Goal: Information Seeking & Learning: Learn about a topic

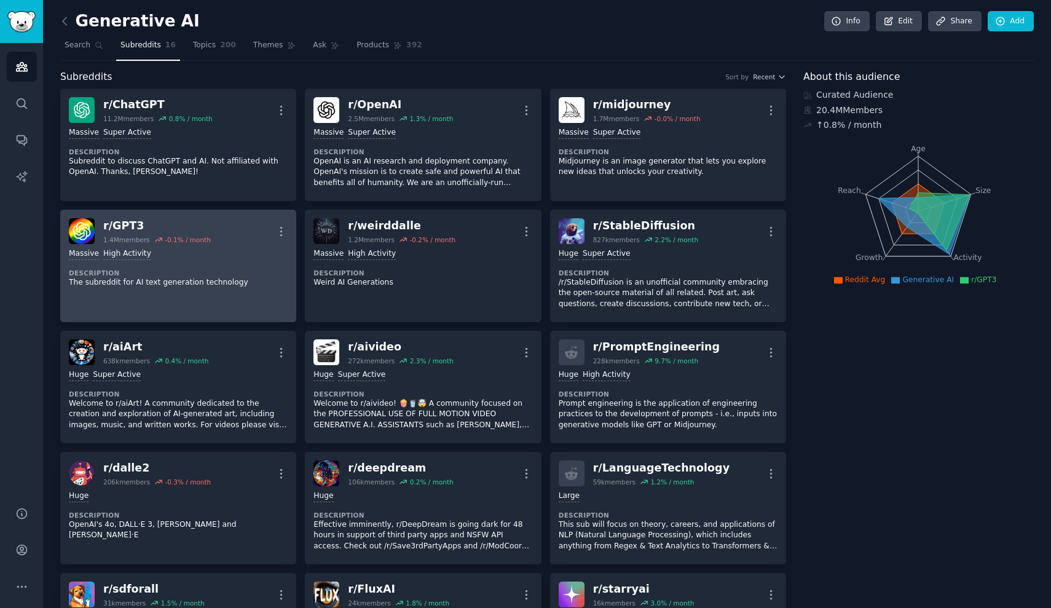
click at [254, 283] on p "The subreddit for AI text generation technology" at bounding box center [178, 282] width 219 height 11
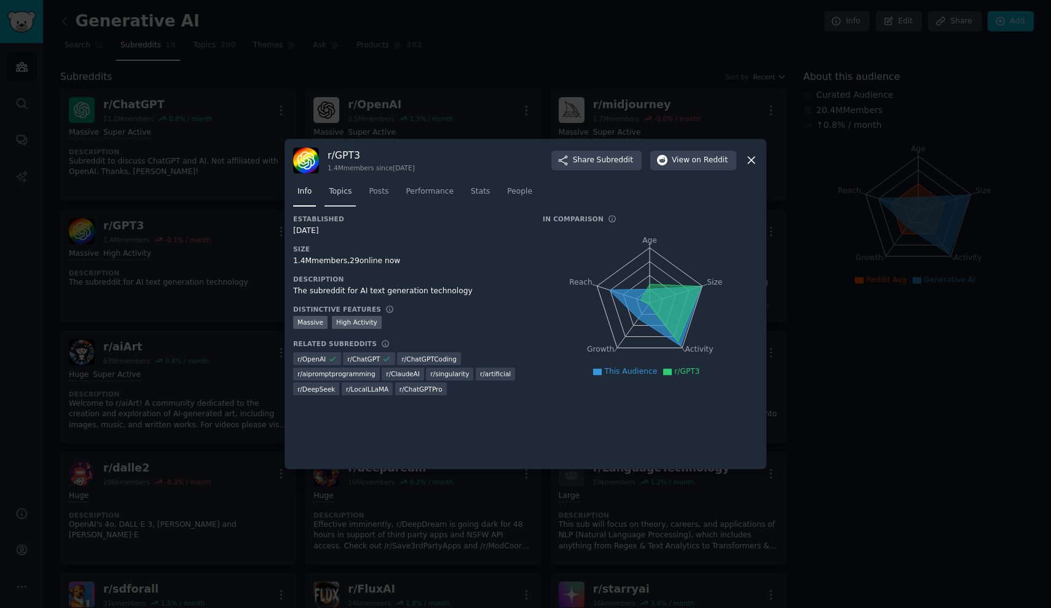
click at [351, 195] on span "Topics" at bounding box center [340, 191] width 23 height 11
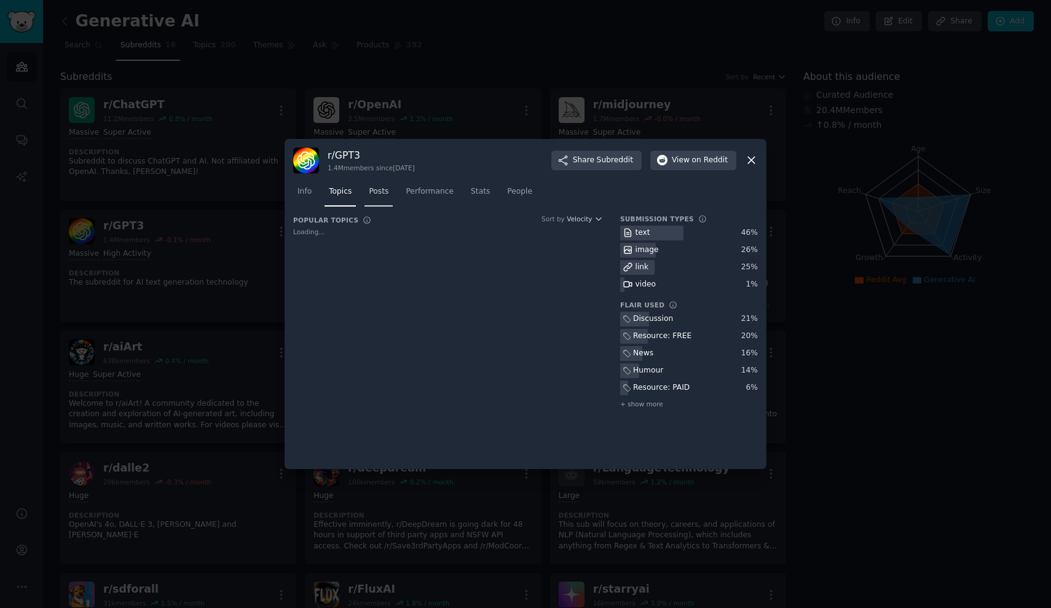
click at [390, 191] on link "Posts" at bounding box center [378, 194] width 28 height 25
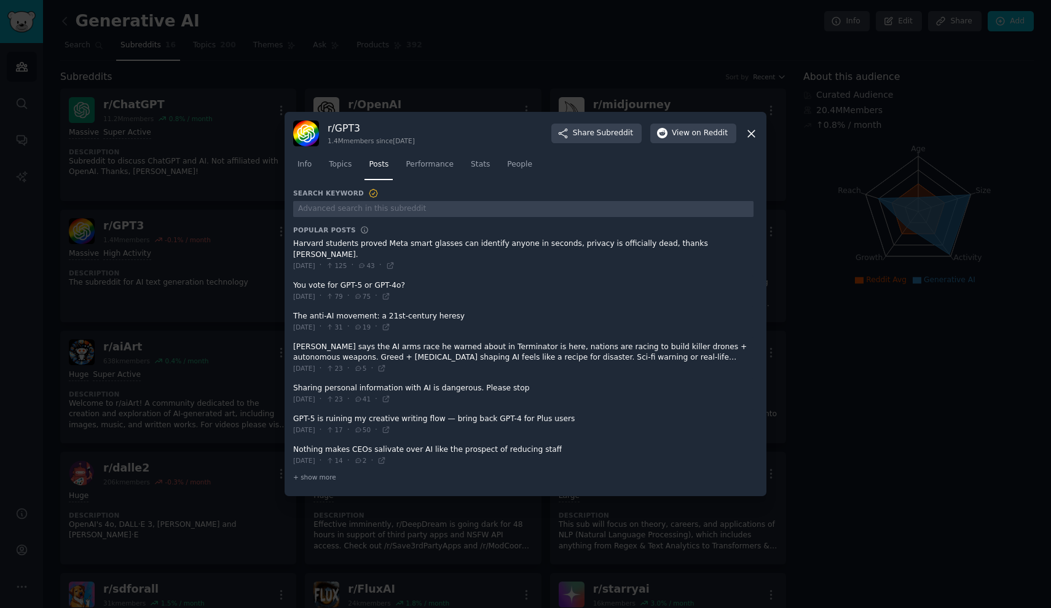
click at [434, 186] on div "Info Topics Posts Performance Stats People" at bounding box center [525, 167] width 465 height 42
click at [434, 174] on link "Performance" at bounding box center [429, 167] width 57 height 25
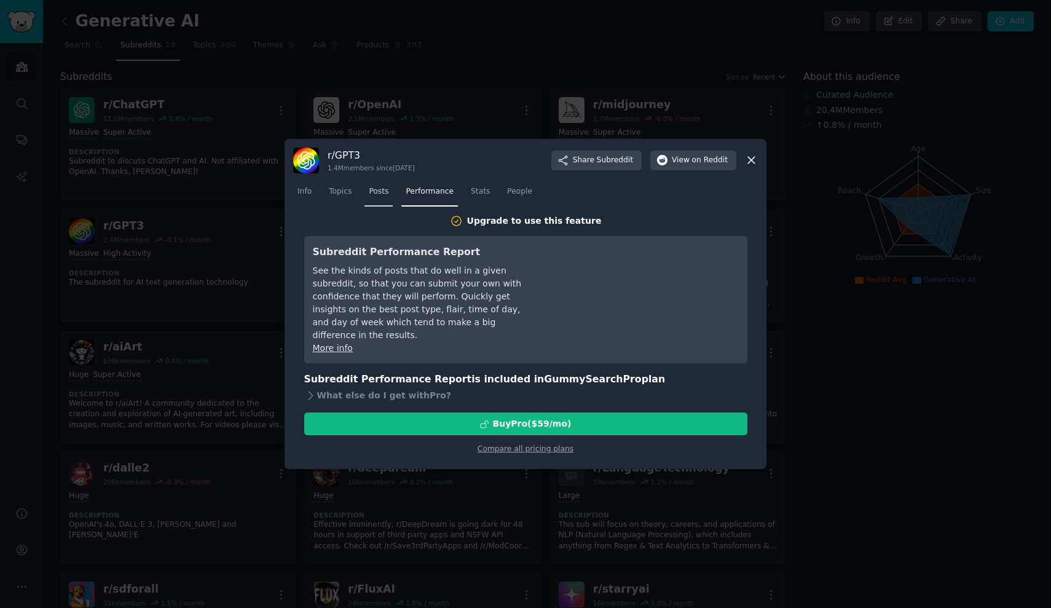
click at [382, 194] on span "Posts" at bounding box center [379, 191] width 20 height 11
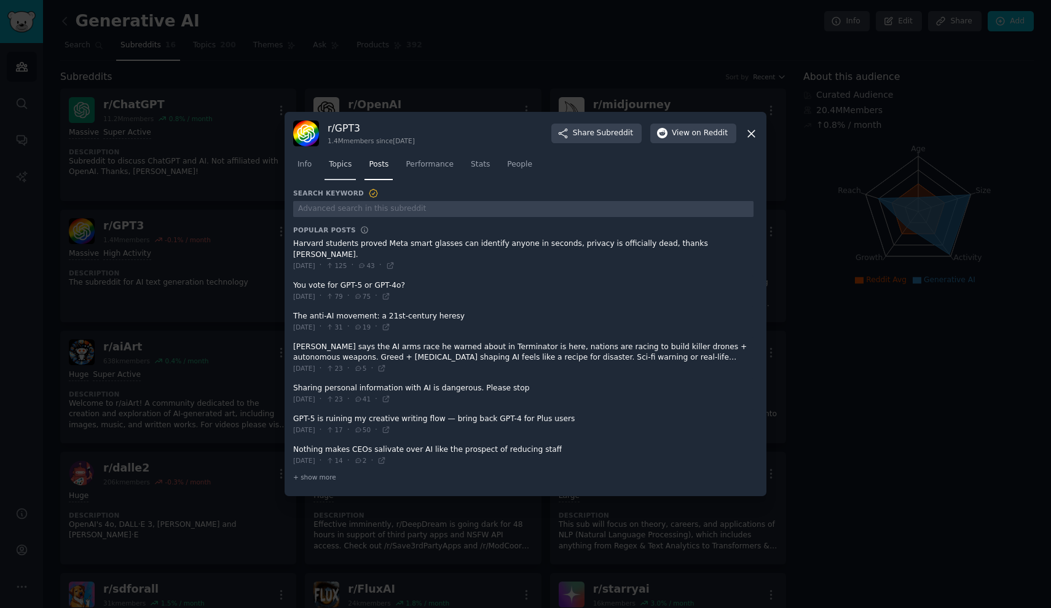
click at [340, 169] on span "Topics" at bounding box center [340, 164] width 23 height 11
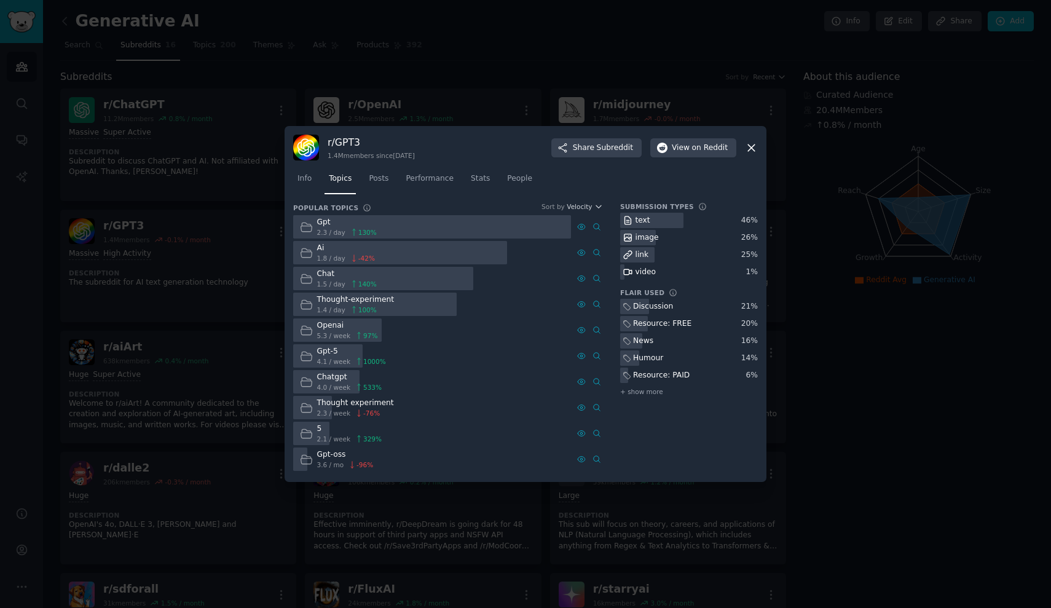
click at [354, 258] on icon at bounding box center [354, 258] width 9 height 9
click at [324, 251] on div "Ai" at bounding box center [346, 248] width 58 height 11
click at [307, 251] on icon at bounding box center [305, 252] width 11 height 9
click at [313, 251] on div "Ai 1.8 / day -42 %" at bounding box center [337, 253] width 88 height 24
click at [645, 253] on div "link" at bounding box center [642, 254] width 14 height 11
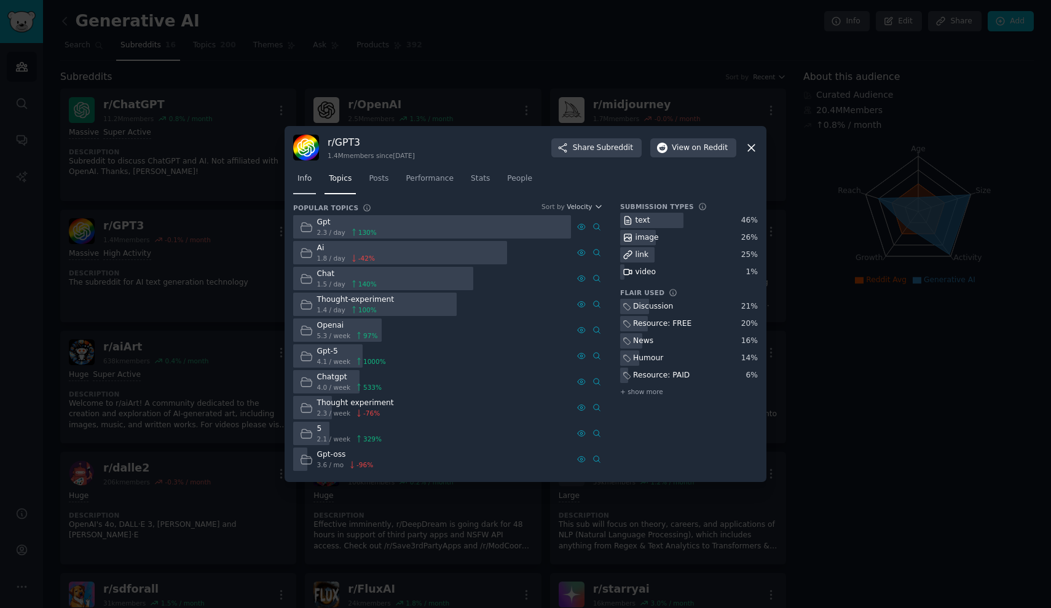
click at [315, 179] on link "Info" at bounding box center [304, 181] width 23 height 25
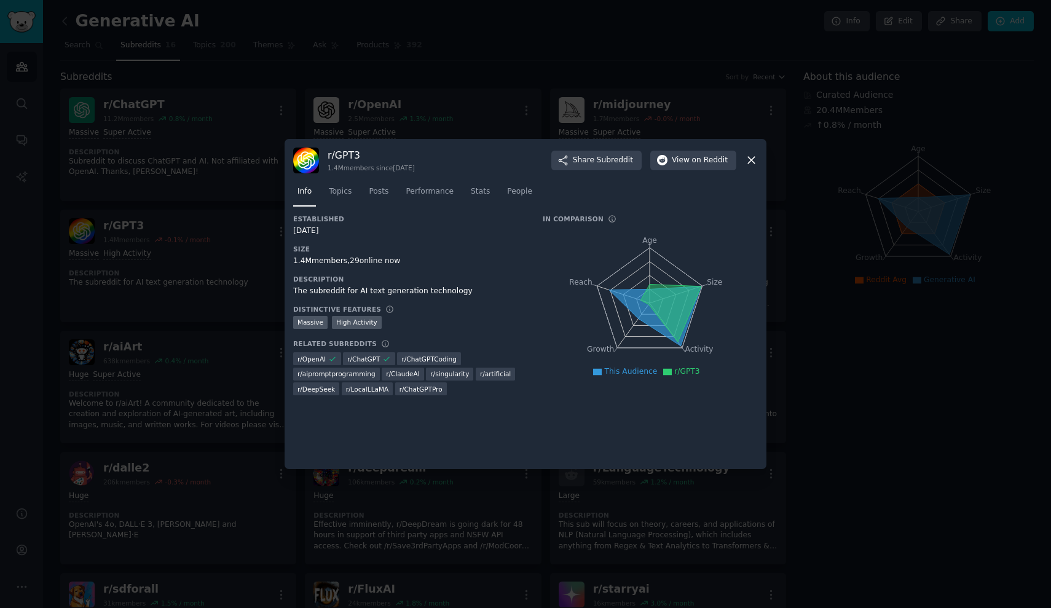
click at [350, 369] on span "r/ aipromptprogramming" at bounding box center [336, 373] width 78 height 9
click at [759, 161] on div "r/ GPT3 1.4M members since [DATE] Share Subreddit View on Reddit Info Topics Po…" at bounding box center [526, 304] width 482 height 331
click at [760, 159] on div "r/ GPT3 1.4M members since [DATE] Share Subreddit View on Reddit Info Topics Po…" at bounding box center [526, 304] width 482 height 331
click at [757, 159] on icon at bounding box center [751, 160] width 13 height 13
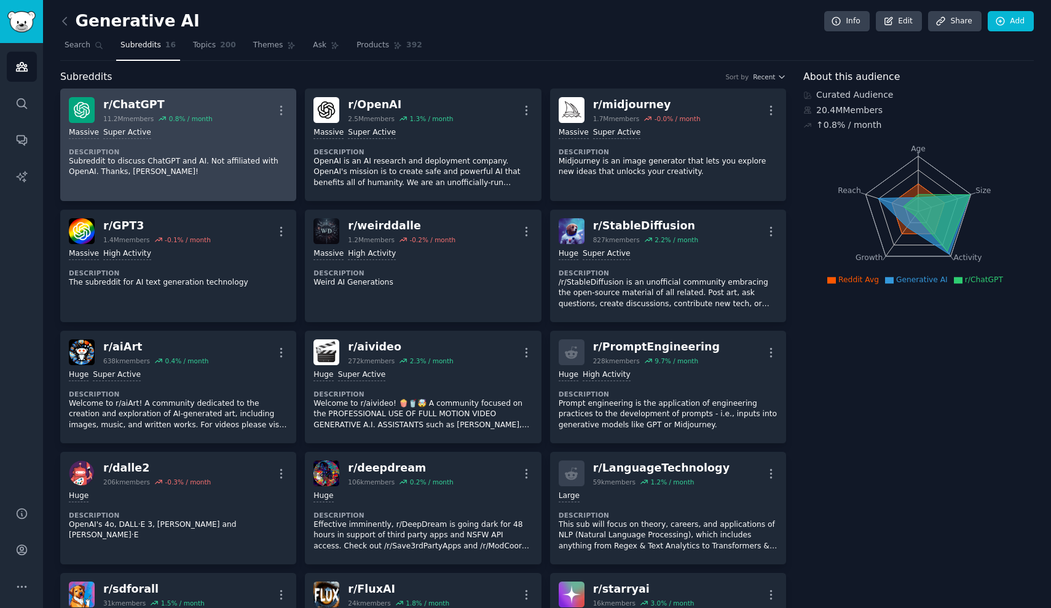
click at [152, 152] on dt "Description" at bounding box center [178, 151] width 219 height 9
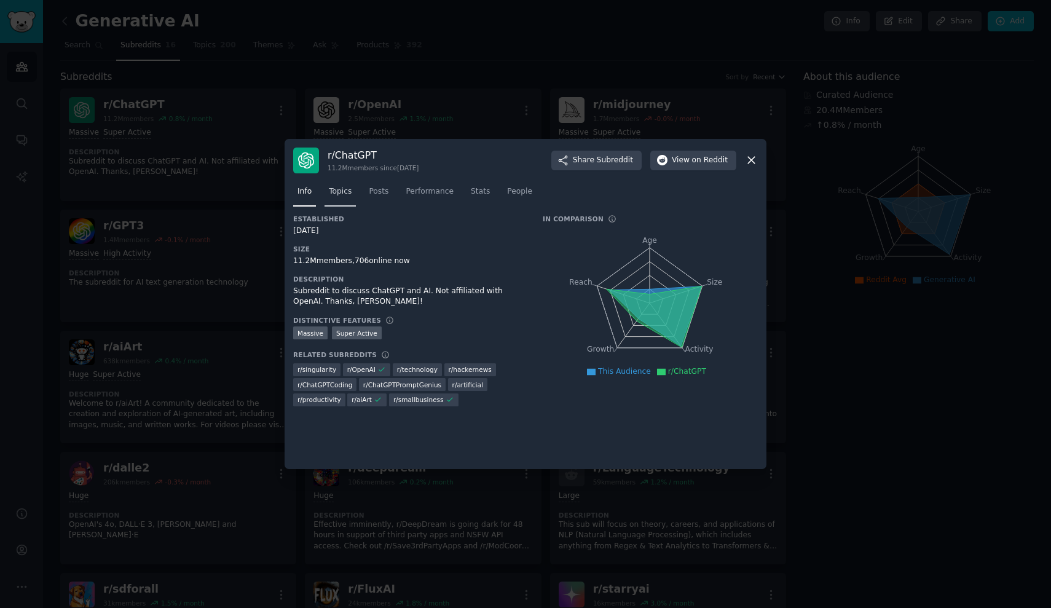
click at [339, 192] on span "Topics" at bounding box center [340, 191] width 23 height 11
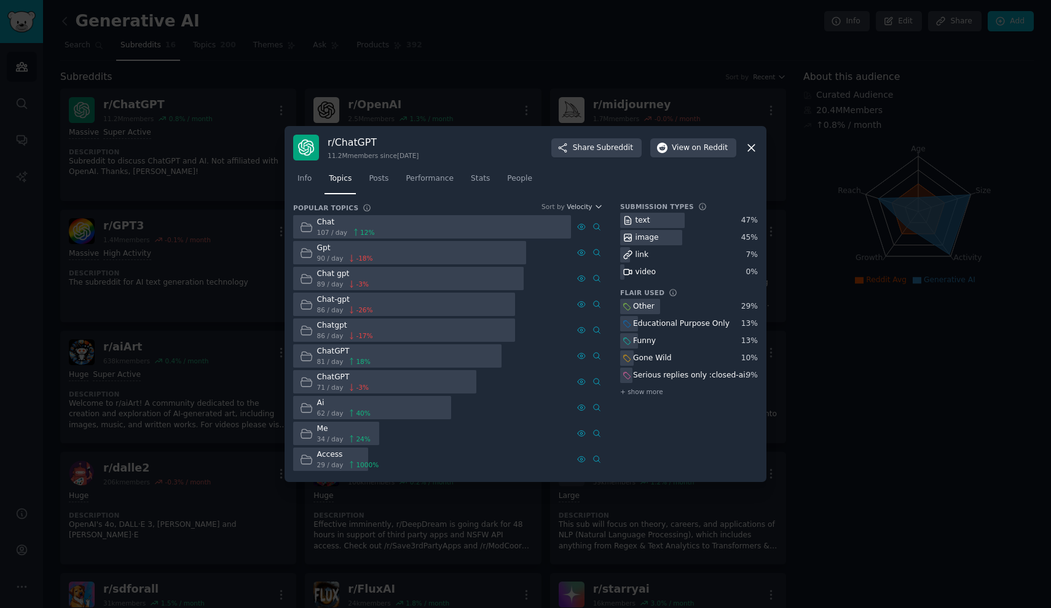
click at [757, 147] on icon at bounding box center [751, 147] width 13 height 13
